Goal: Task Accomplishment & Management: Manage account settings

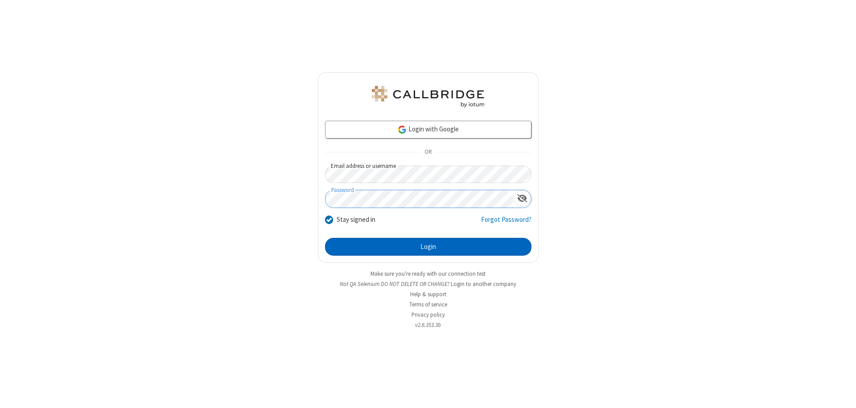
click at [428, 247] on button "Login" at bounding box center [428, 247] width 206 height 18
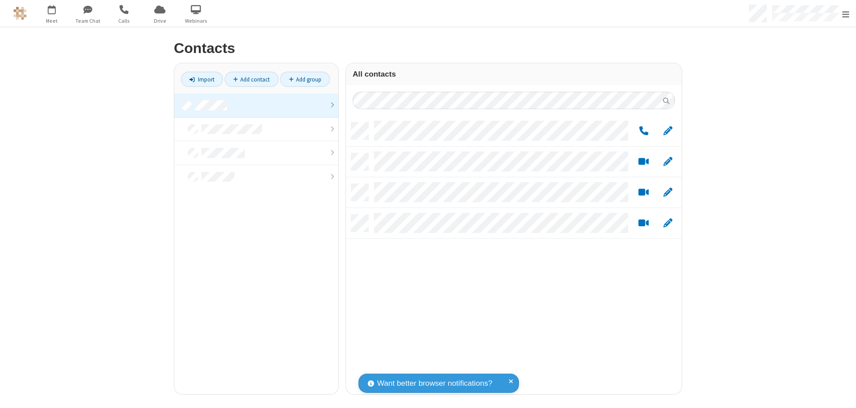
scroll to position [272, 329]
click at [256, 105] on link at bounding box center [256, 106] width 164 height 24
click at [305, 79] on link "Add group" at bounding box center [305, 79] width 50 height 15
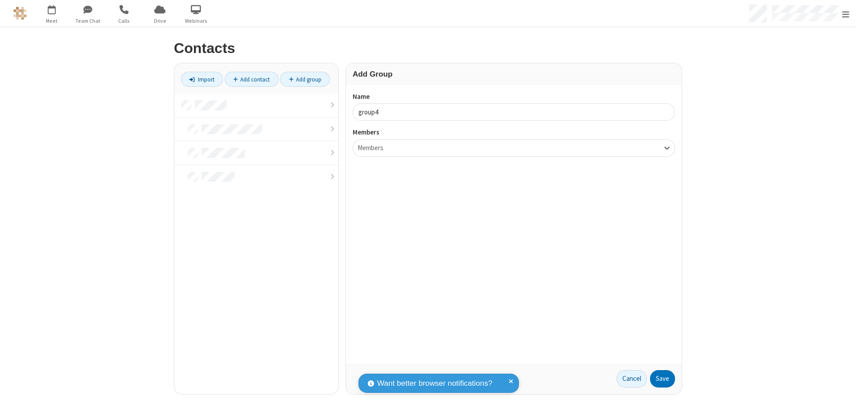
type input "group4"
type input "name20"
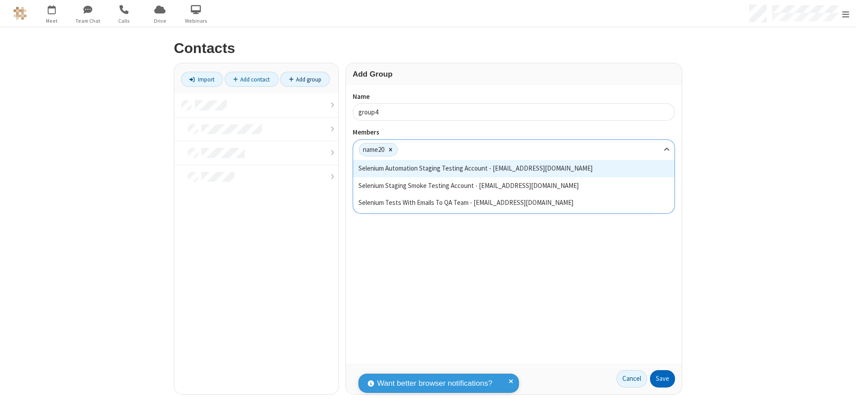
click at [662, 379] on button "Save" at bounding box center [662, 379] width 25 height 18
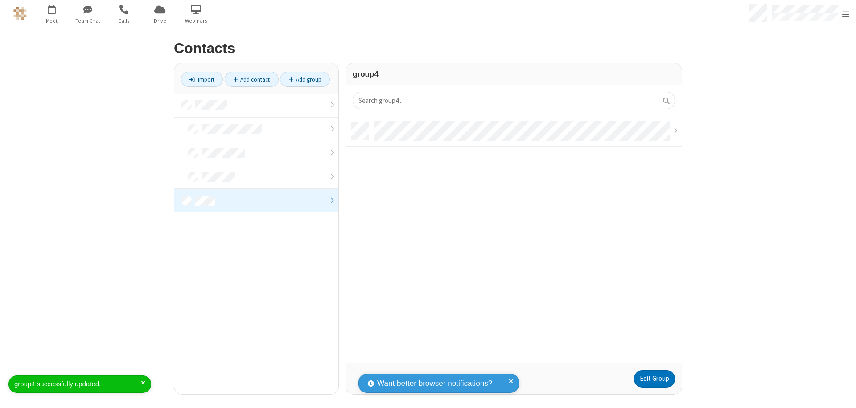
scroll to position [7, 7]
click at [251, 79] on link "Add contact" at bounding box center [252, 79] width 54 height 15
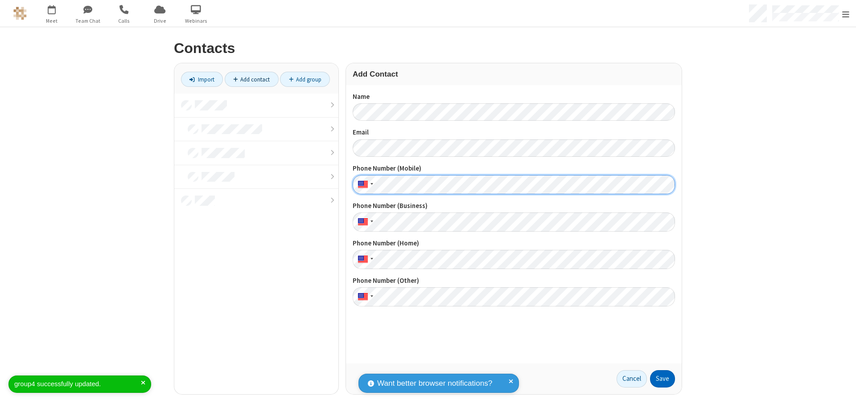
click at [662, 379] on button "Save" at bounding box center [662, 379] width 25 height 18
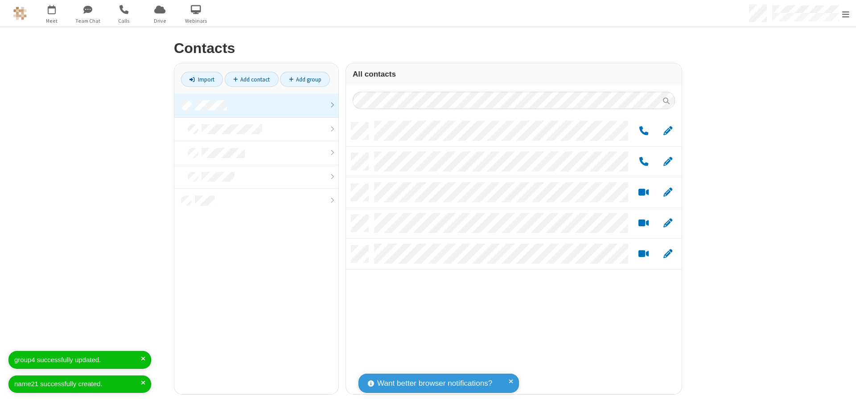
scroll to position [272, 329]
